Goal: Information Seeking & Learning: Learn about a topic

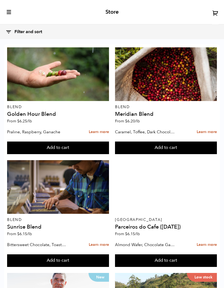
scroll to position [222, 0]
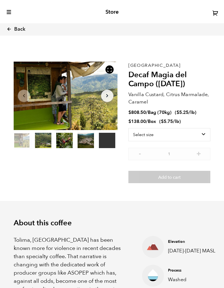
scroll to position [202, 183]
click at [107, 75] on div at bounding box center [66, 96] width 104 height 68
click at [114, 67] on button at bounding box center [110, 69] width 8 height 8
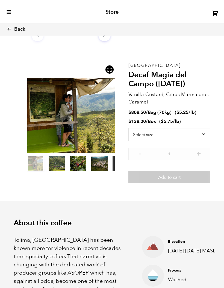
scroll to position [7, 0]
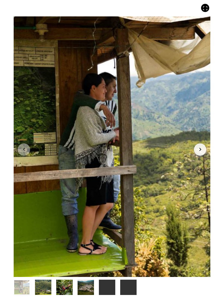
click at [201, 146] on icon "Arrow Right" at bounding box center [200, 149] width 7 height 7
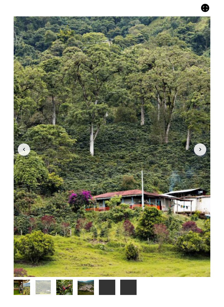
click at [201, 146] on icon "Arrow Right" at bounding box center [200, 149] width 7 height 7
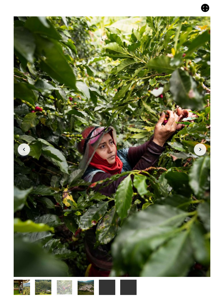
click at [204, 143] on button "Arrow Right" at bounding box center [200, 149] width 12 height 12
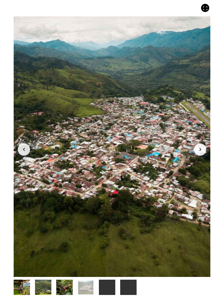
click at [23, 147] on button "Arrow Left" at bounding box center [24, 149] width 12 height 12
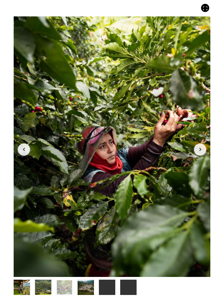
click at [205, 143] on button "Arrow Right" at bounding box center [200, 149] width 12 height 12
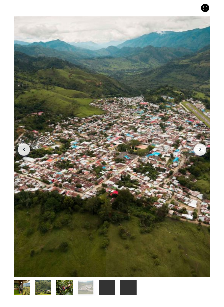
click at [204, 143] on button "Arrow Right" at bounding box center [200, 149] width 12 height 12
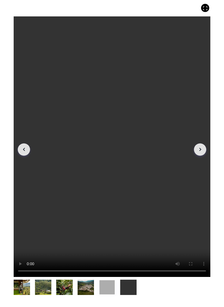
click at [24, 148] on icon "button" at bounding box center [24, 149] width 2 height 3
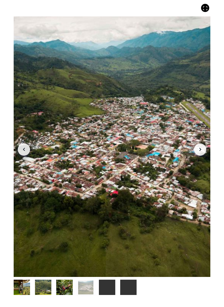
click at [206, 143] on button "Arrow Right" at bounding box center [200, 149] width 12 height 12
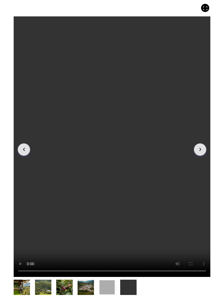
click at [205, 143] on button "Arrow Right" at bounding box center [200, 149] width 12 height 12
click at [203, 146] on icon "Arrow Right" at bounding box center [200, 149] width 7 height 7
click at [201, 146] on icon "Arrow Right" at bounding box center [200, 149] width 7 height 7
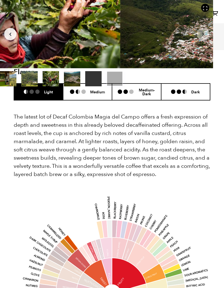
scroll to position [614, 0]
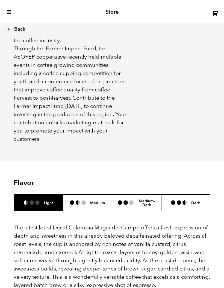
click at [146, 198] on h6 "Medium-Dark" at bounding box center [147, 202] width 18 height 8
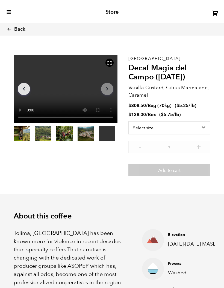
scroll to position [0, 0]
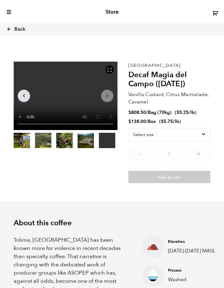
click at [11, 28] on icon at bounding box center [9, 29] width 5 height 5
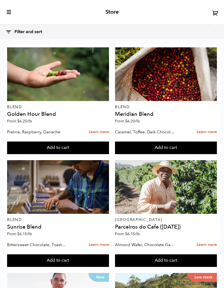
scroll to position [662, 0]
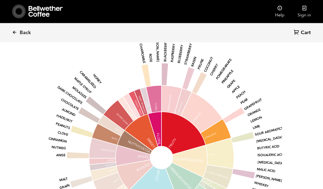
scroll to position [238, 234]
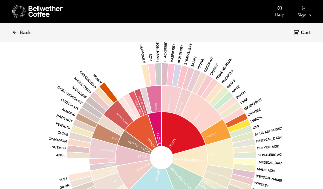
click at [18, 30] on link "Back" at bounding box center [29, 33] width 34 height 19
